Goal: Task Accomplishment & Management: Complete application form

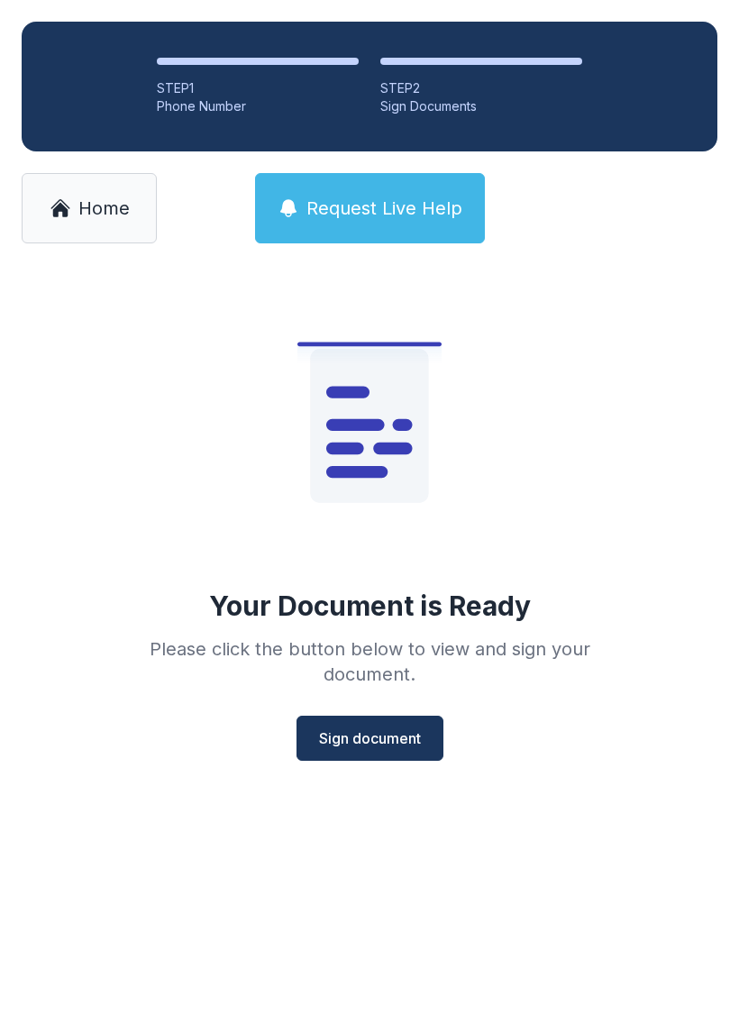
click at [408, 733] on span "Sign document" at bounding box center [370, 739] width 102 height 22
click at [89, 192] on link "Home" at bounding box center [89, 208] width 135 height 70
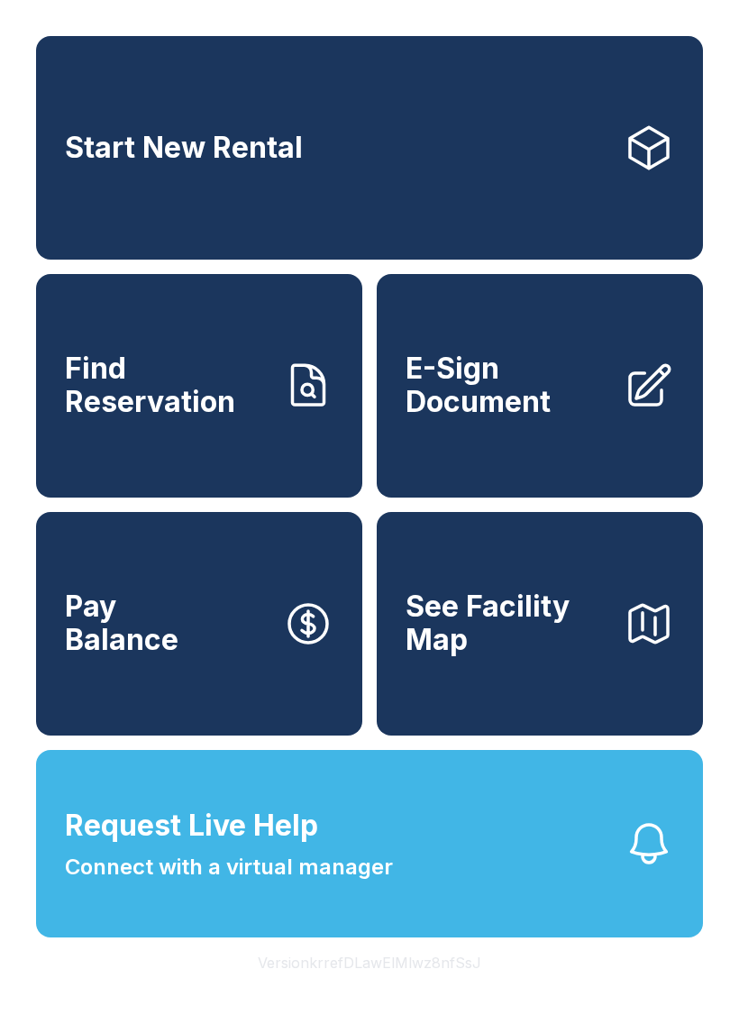
click at [551, 418] on span "E-Sign Document" at bounding box center [508, 386] width 204 height 66
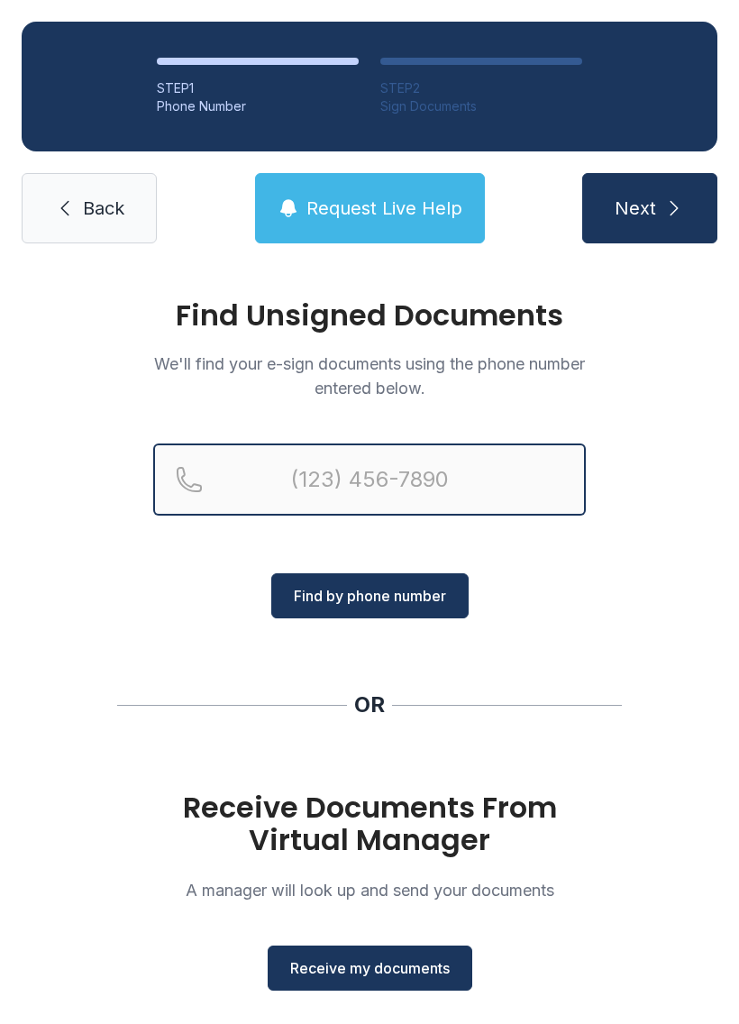
click at [345, 472] on input "Reservation phone number" at bounding box center [369, 480] width 433 height 72
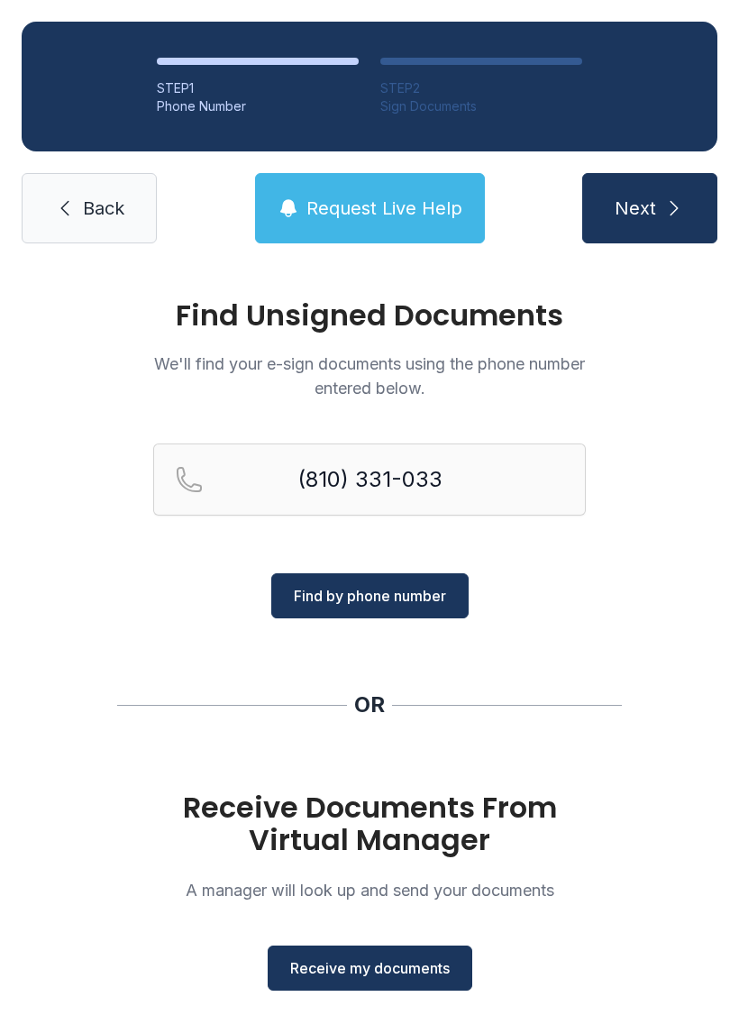
click at [399, 603] on span "Find by phone number" at bounding box center [370, 596] width 152 height 22
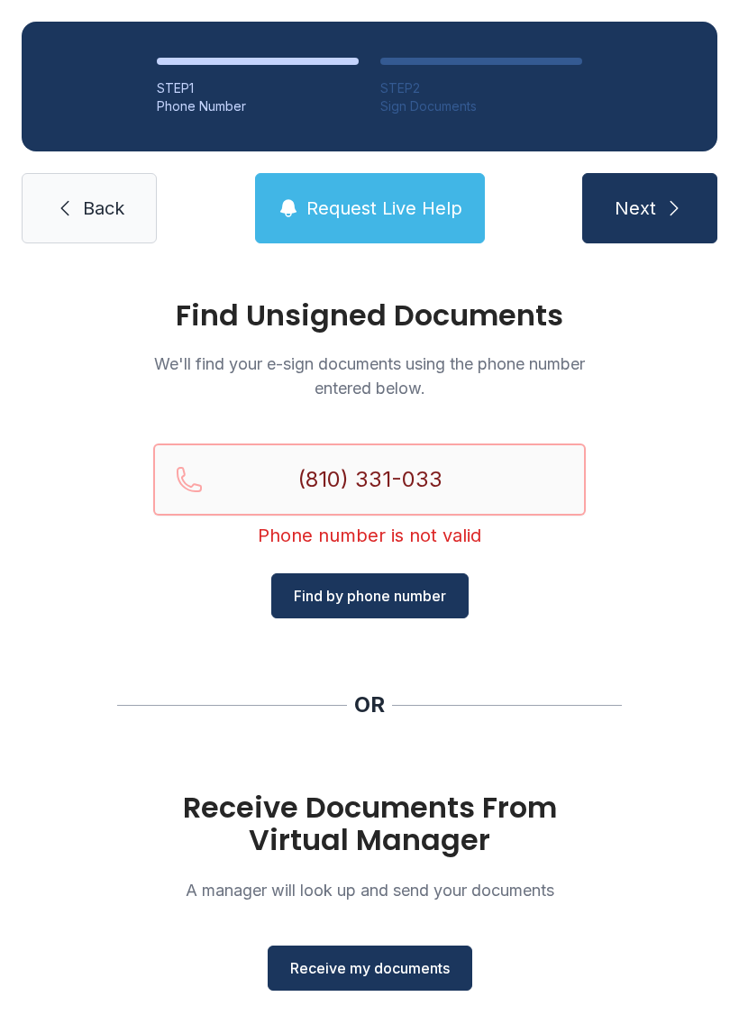
click at [390, 466] on input "(810) 331-033" at bounding box center [369, 480] width 433 height 72
click at [478, 465] on input "(810) 330-33" at bounding box center [369, 480] width 433 height 72
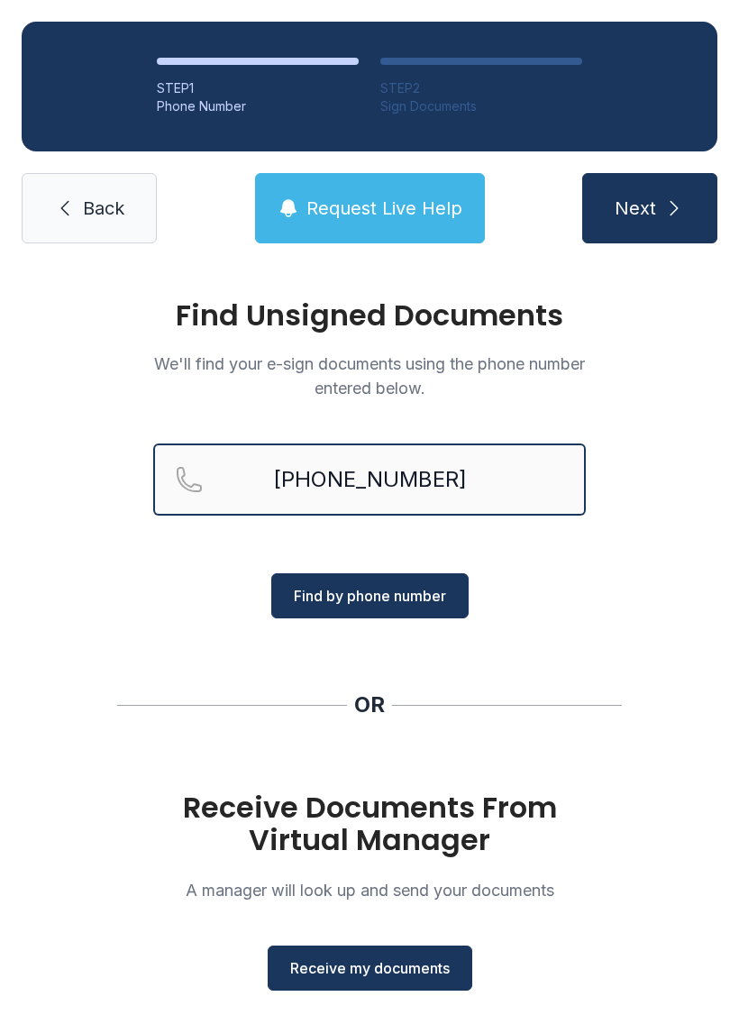
type input "[PHONE_NUMBER]"
click at [418, 593] on span "Find by phone number" at bounding box center [370, 596] width 152 height 22
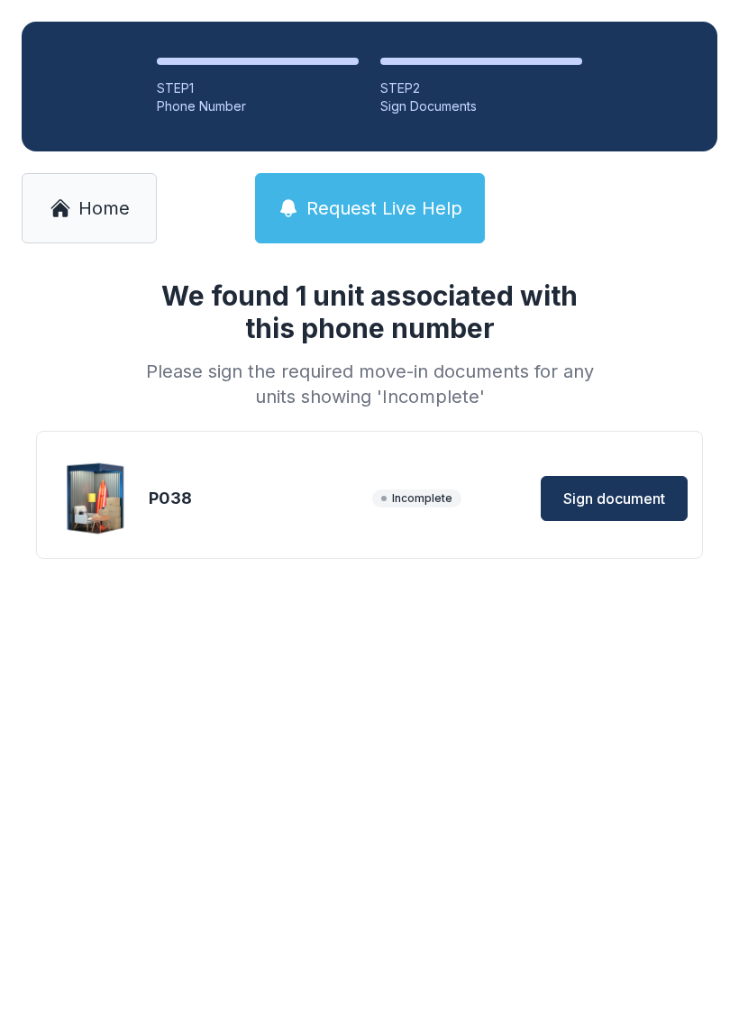
click at [636, 482] on button "Sign document" at bounding box center [614, 498] width 147 height 45
click at [641, 489] on span "Sign document" at bounding box center [615, 499] width 102 height 22
click at [649, 497] on span "Sign document" at bounding box center [615, 499] width 102 height 22
click at [75, 207] on link "Home" at bounding box center [89, 208] width 135 height 70
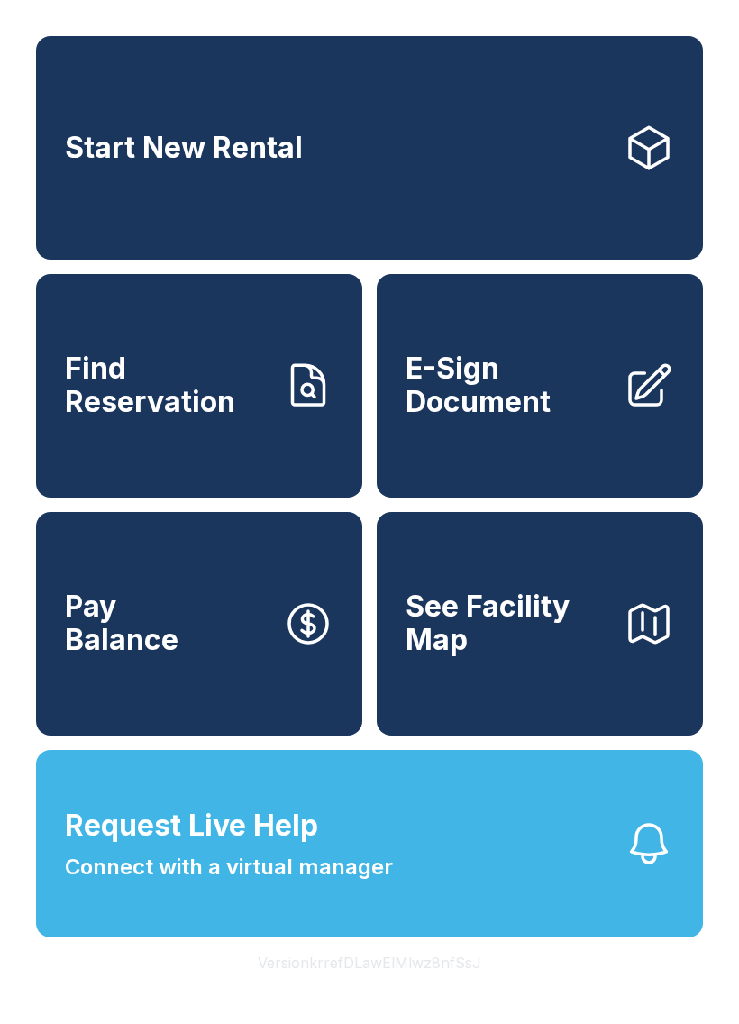
click at [574, 418] on span "E-Sign Document" at bounding box center [508, 386] width 204 height 66
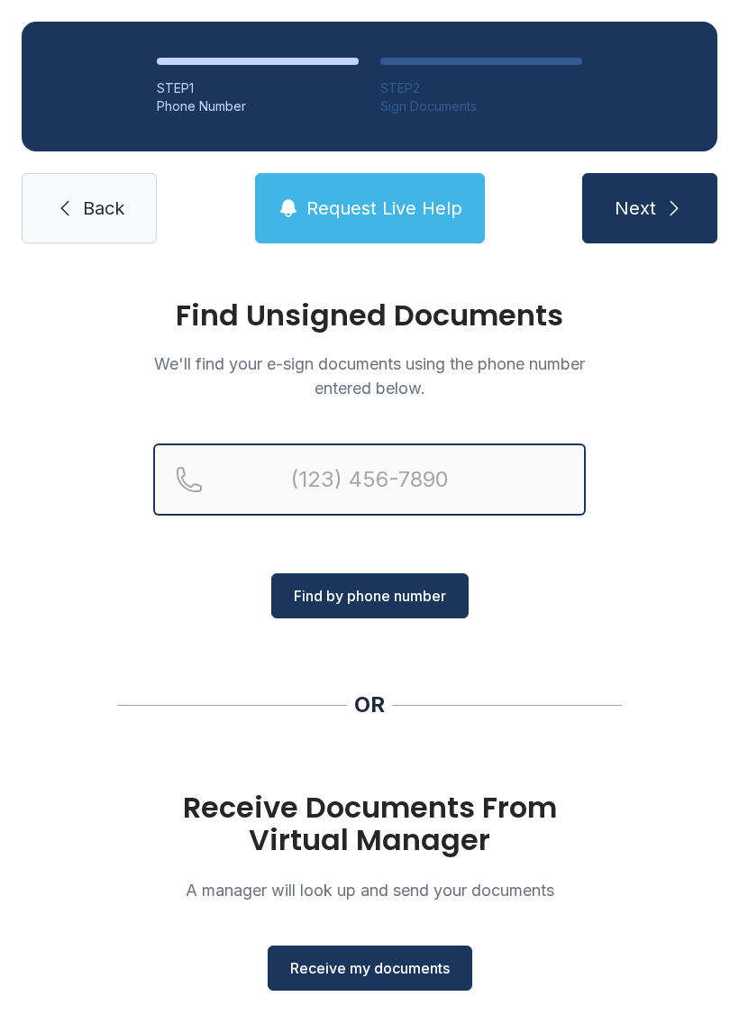
click at [428, 471] on input "Reservation phone number" at bounding box center [369, 480] width 433 height 72
type input "[PHONE_NUMBER]"
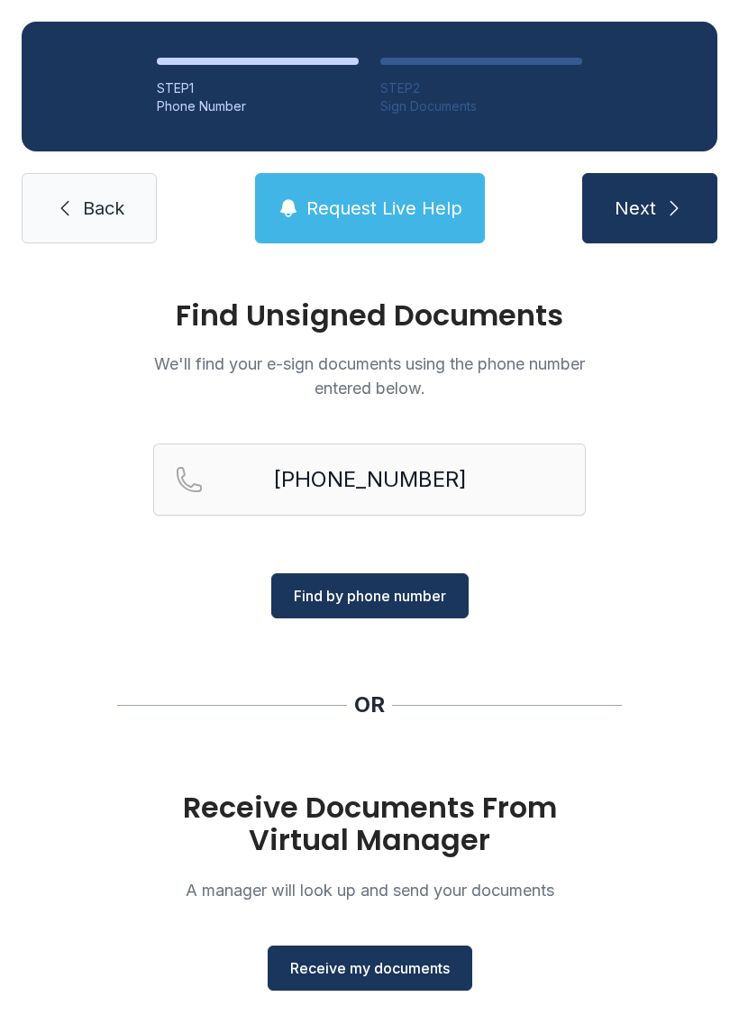
click at [415, 599] on span "Find by phone number" at bounding box center [370, 596] width 152 height 22
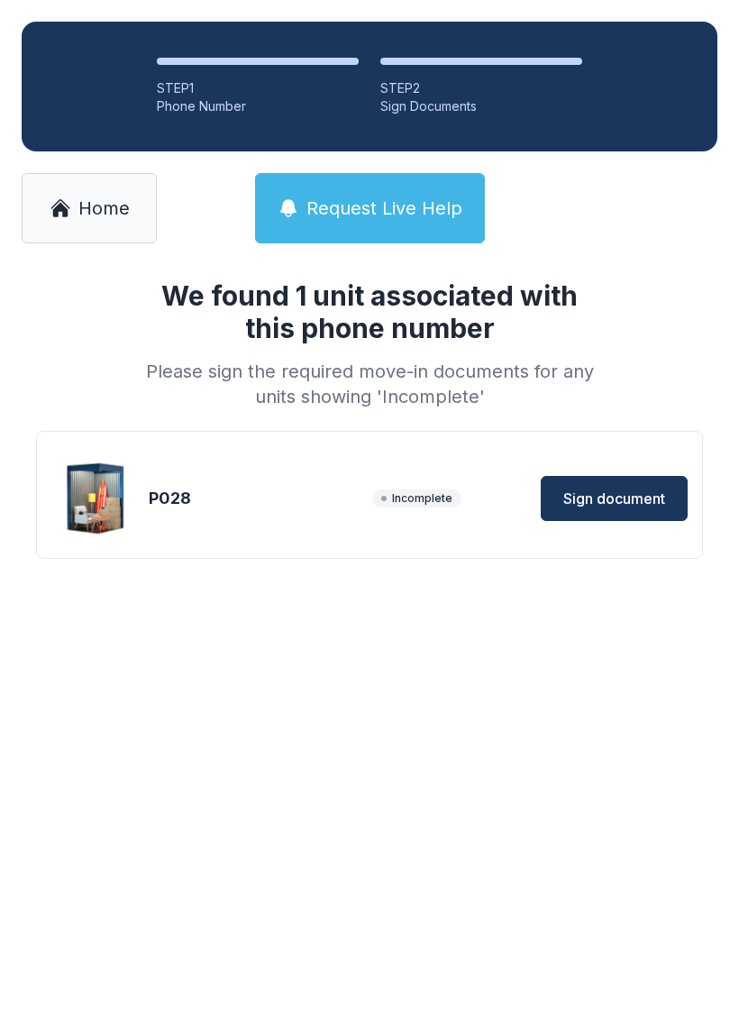
click at [643, 482] on button "Sign document" at bounding box center [614, 498] width 147 height 45
click at [93, 207] on span "Home" at bounding box center [103, 208] width 51 height 25
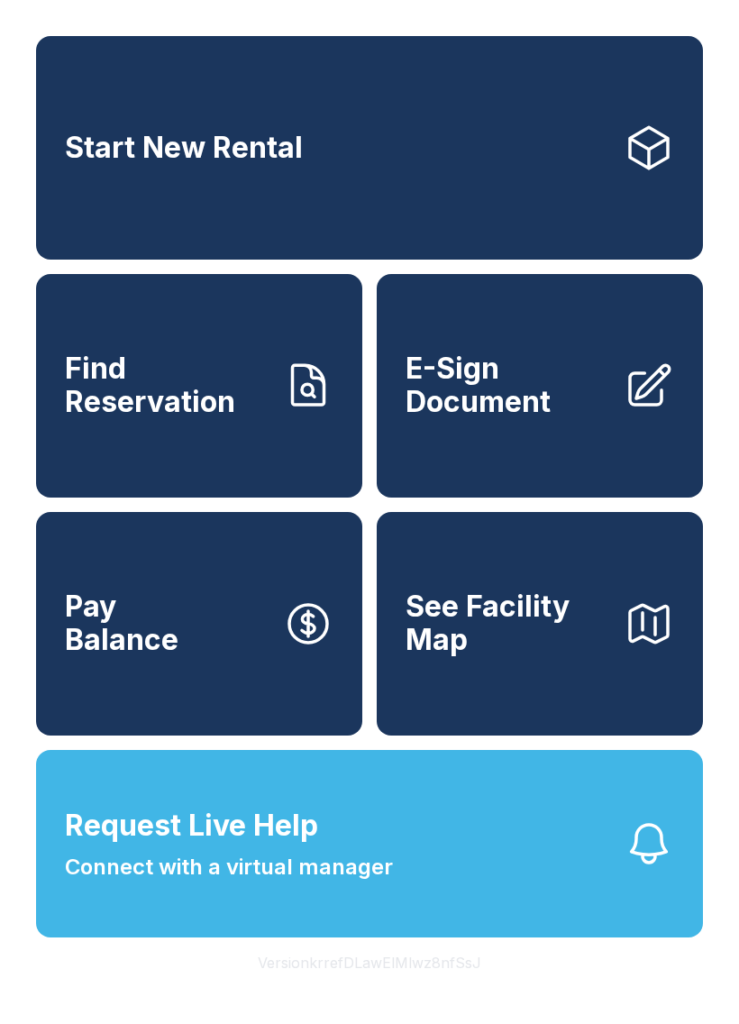
click at [492, 418] on span "E-Sign Document" at bounding box center [508, 386] width 204 height 66
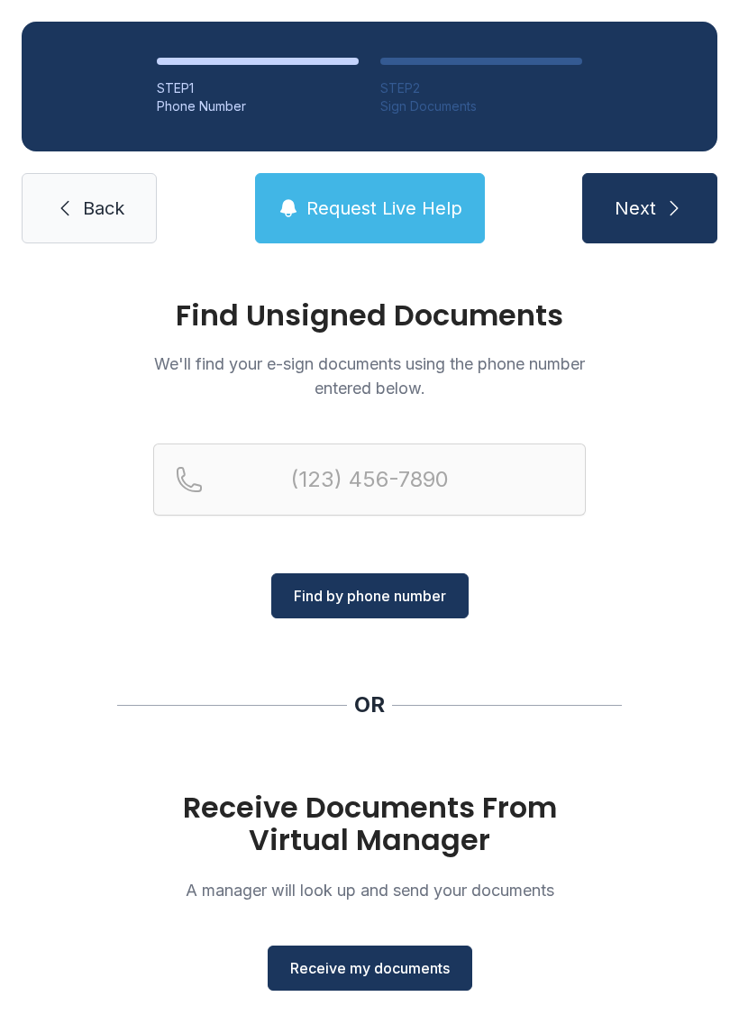
click at [393, 987] on button "Receive my documents" at bounding box center [370, 968] width 205 height 45
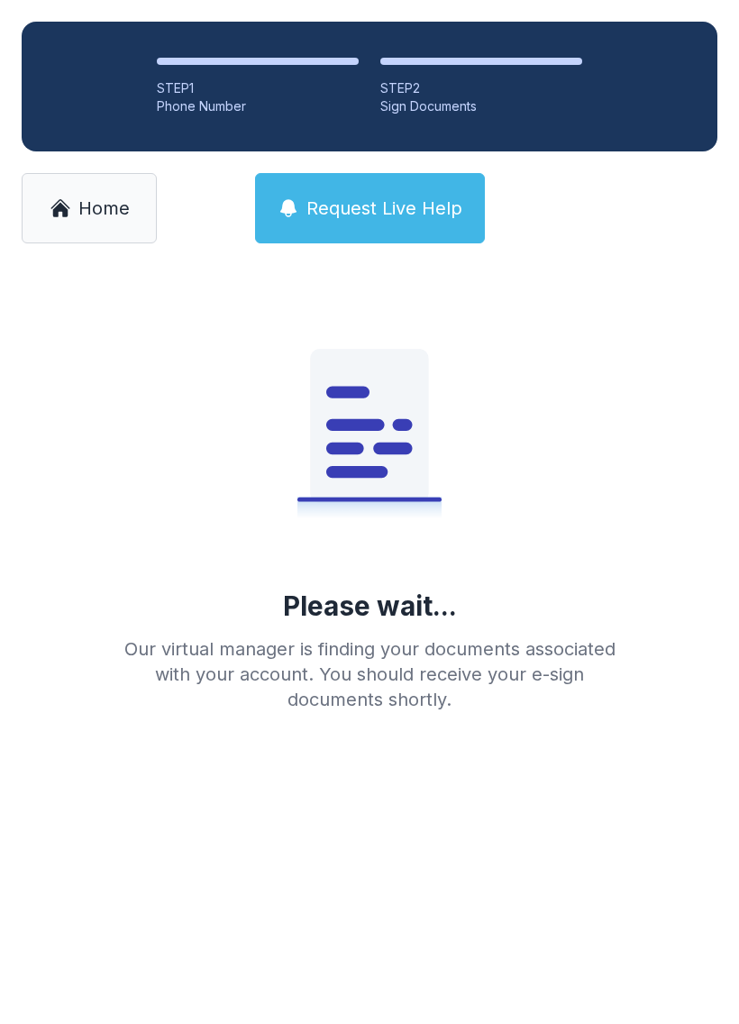
click at [95, 218] on span "Home" at bounding box center [103, 208] width 51 height 25
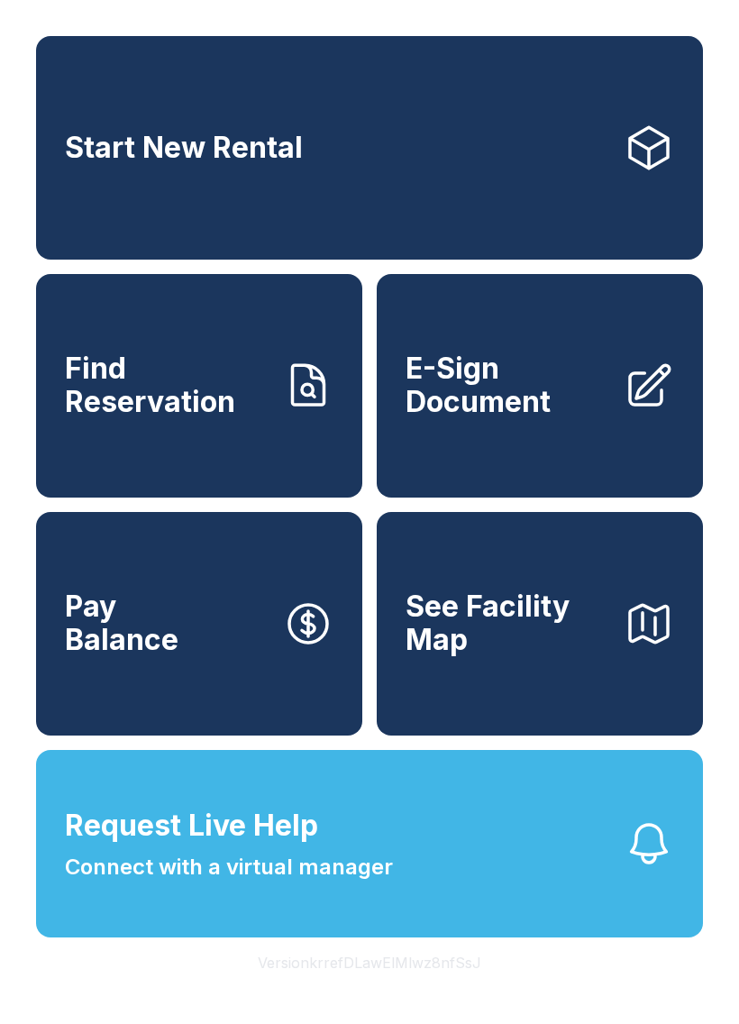
click at [518, 398] on span "E-Sign Document" at bounding box center [508, 386] width 204 height 66
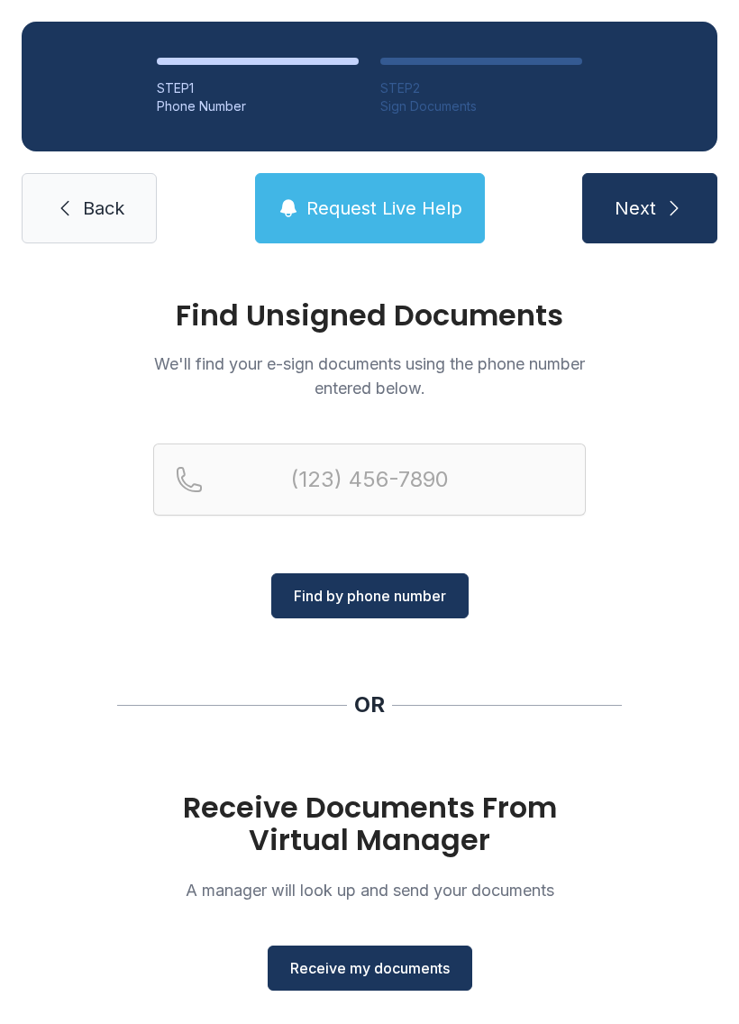
click at [390, 975] on span "Receive my documents" at bounding box center [370, 969] width 160 height 22
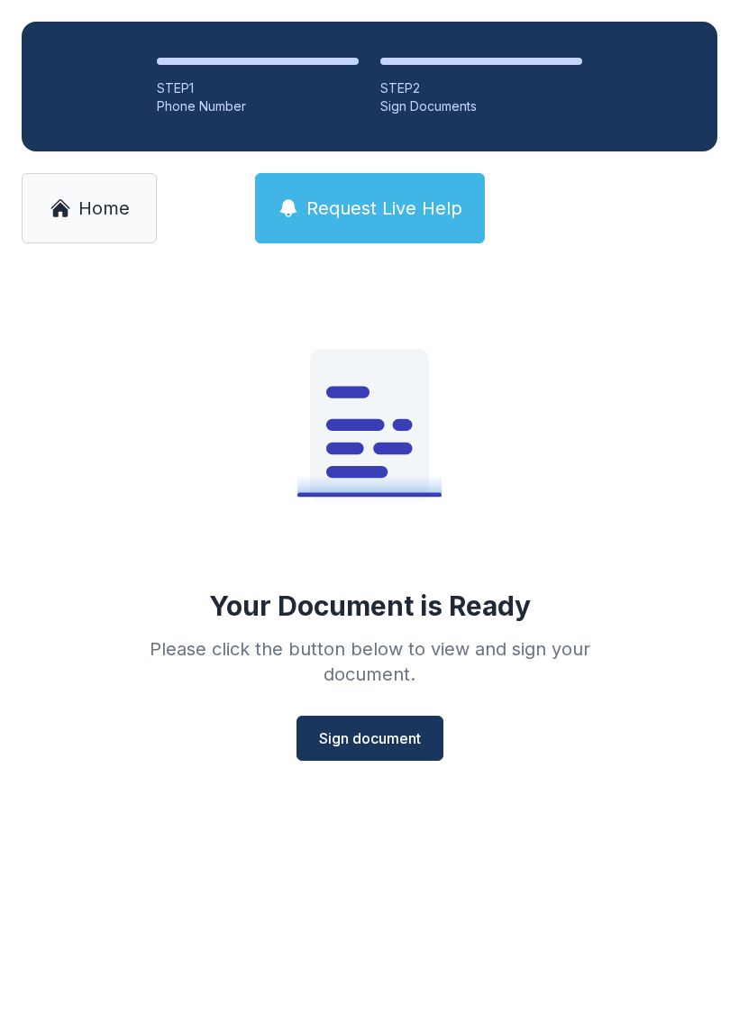
click at [389, 721] on button "Sign document" at bounding box center [370, 738] width 147 height 45
